Goal: Information Seeking & Learning: Find specific fact

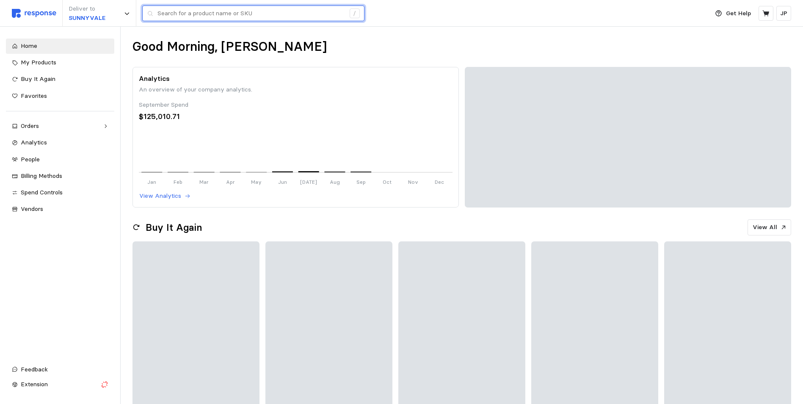
click at [189, 14] on input "text" at bounding box center [252, 13] width 188 height 15
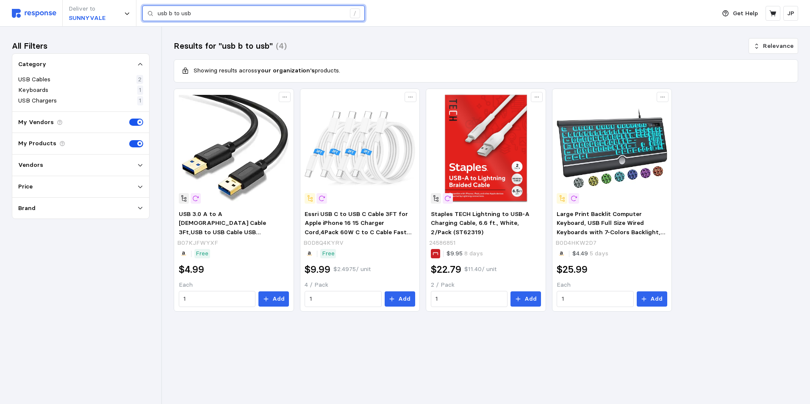
click at [175, 12] on input "usb b to usb" at bounding box center [252, 13] width 188 height 15
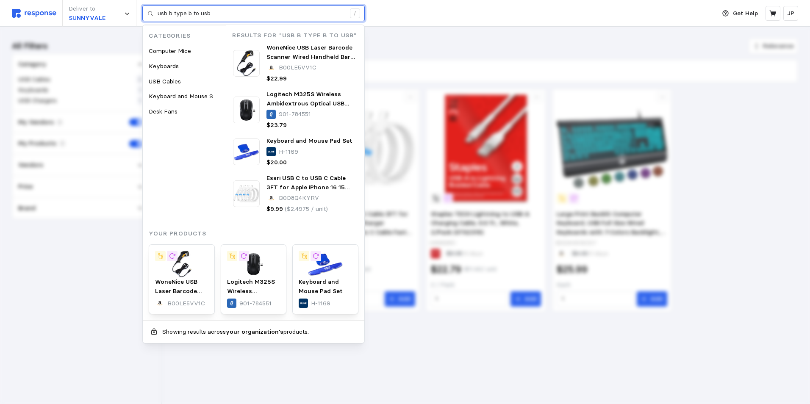
click at [175, 13] on input "usb b type b to usb" at bounding box center [252, 13] width 188 height 15
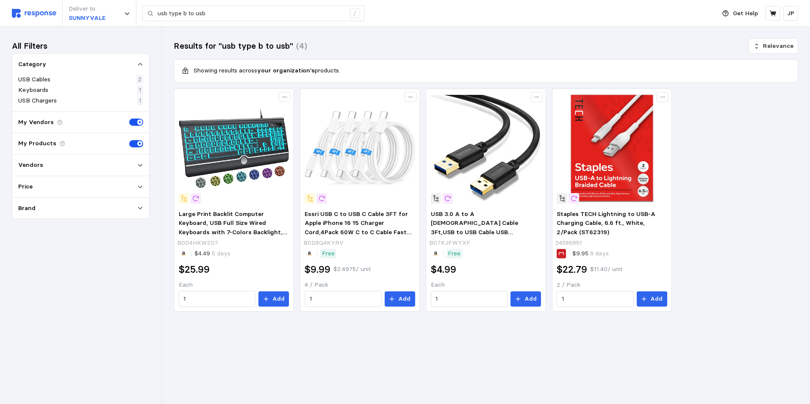
click at [264, 45] on h3 "Results for "usb type b to usb"" at bounding box center [233, 45] width 119 height 11
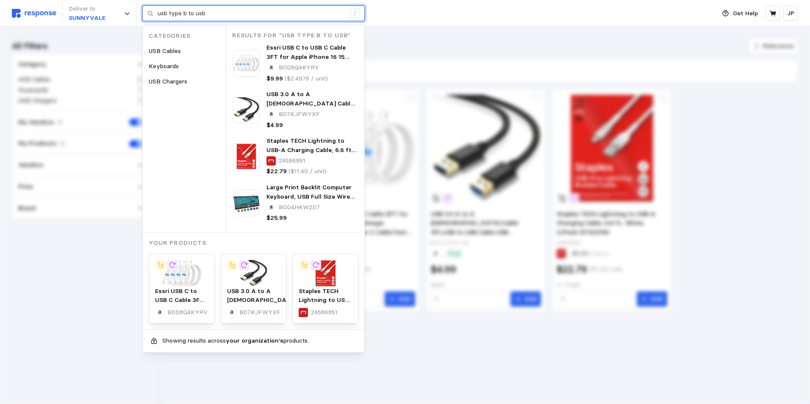
drag, startPoint x: 215, startPoint y: 11, endPoint x: 149, endPoint y: 13, distance: 66.5
click at [148, 13] on div "usb type b to usb /" at bounding box center [253, 14] width 222 height 16
paste input "[URL][DOMAIN_NAME]"
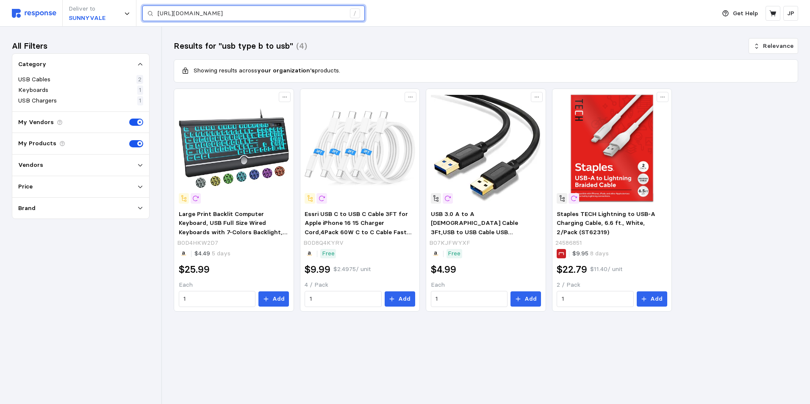
type input "[URL][DOMAIN_NAME]"
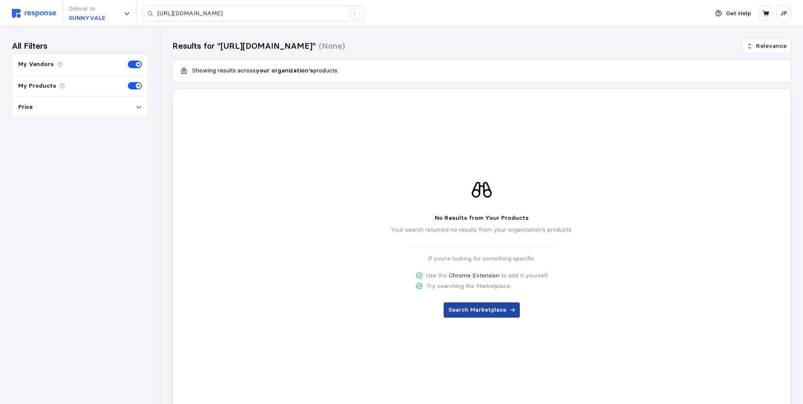
click at [468, 309] on p "Search Marketplace" at bounding box center [477, 309] width 58 height 9
click at [482, 275] on link "Chrome Extension" at bounding box center [474, 275] width 51 height 8
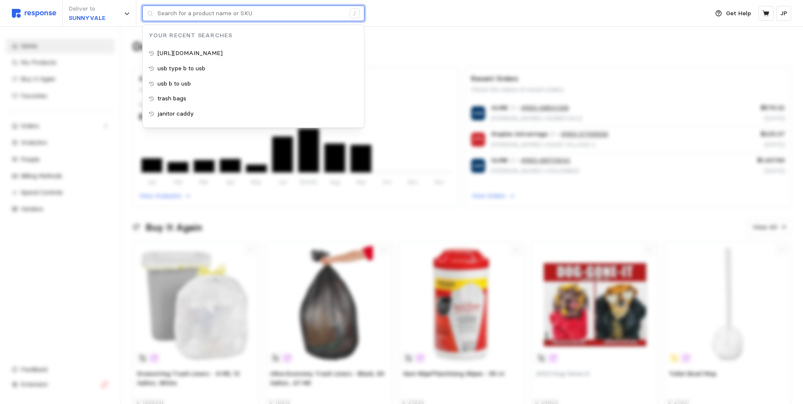
click at [205, 14] on input "text" at bounding box center [252, 13] width 188 height 15
paste input "https://www.bing.com/aclk?ld=e8EcqyqJE99RtxWdzktavQlDVUCUxMC-bQGwTdOWzpGbV-rIbN…"
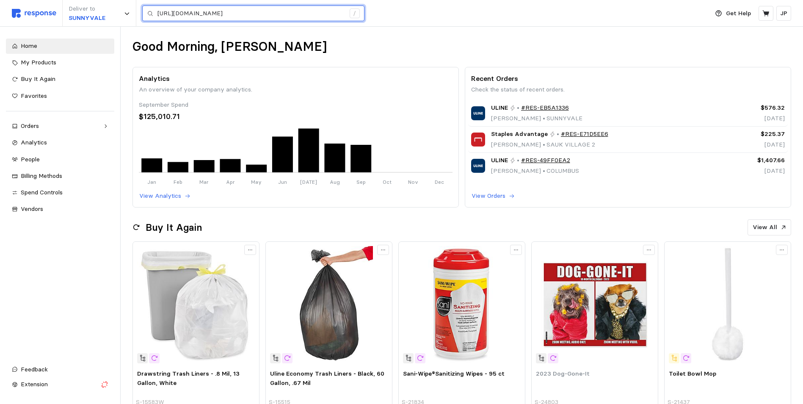
type input "https://www.bing.com/aclk?ld=e8EcqyqJE99RtxWdzktavQlDVUCUxMC-bQGwTdOWzpGbV-rIbN…"
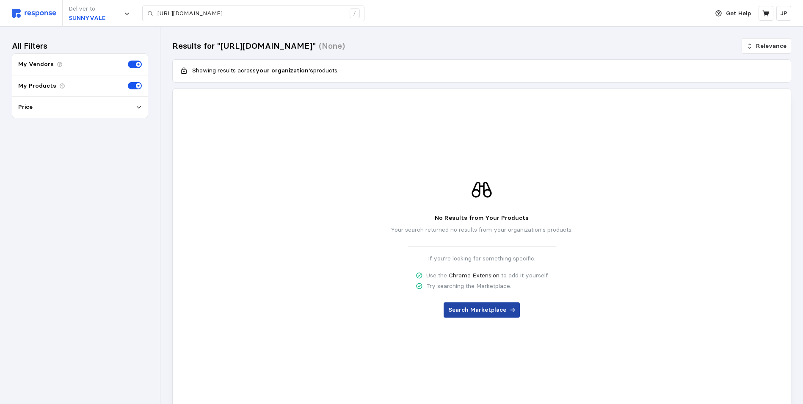
click at [493, 310] on p "Search Marketplace" at bounding box center [477, 309] width 58 height 9
click at [490, 309] on p "Search All Vendors" at bounding box center [477, 309] width 57 height 9
